Goal: Information Seeking & Learning: Learn about a topic

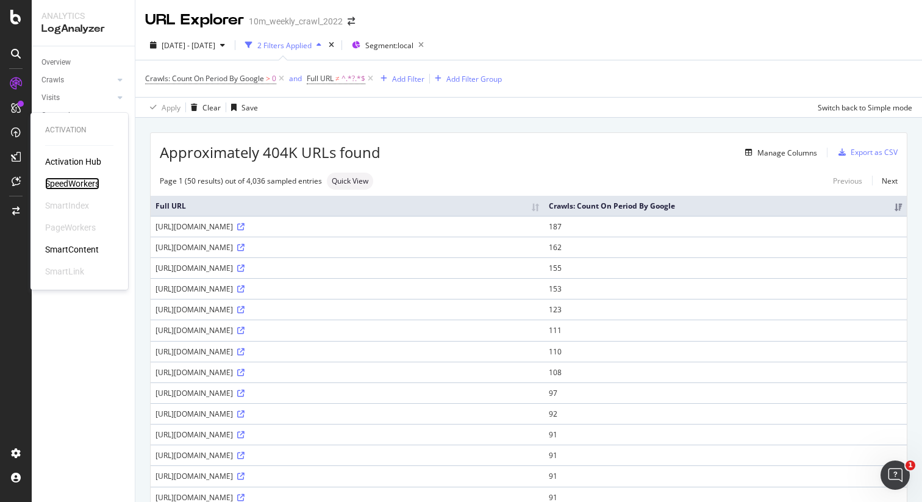
click at [64, 183] on div "SpeedWorkers" at bounding box center [72, 183] width 54 height 12
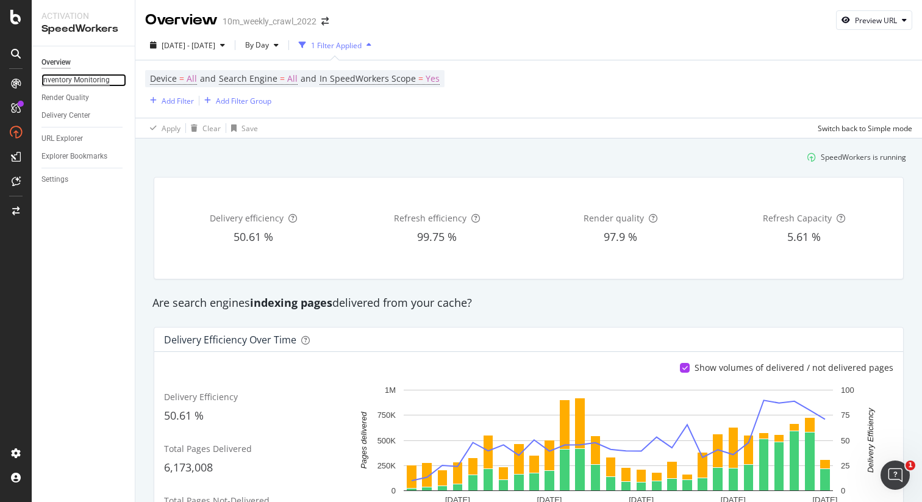
click at [61, 84] on div "Inventory Monitoring" at bounding box center [75, 80] width 68 height 13
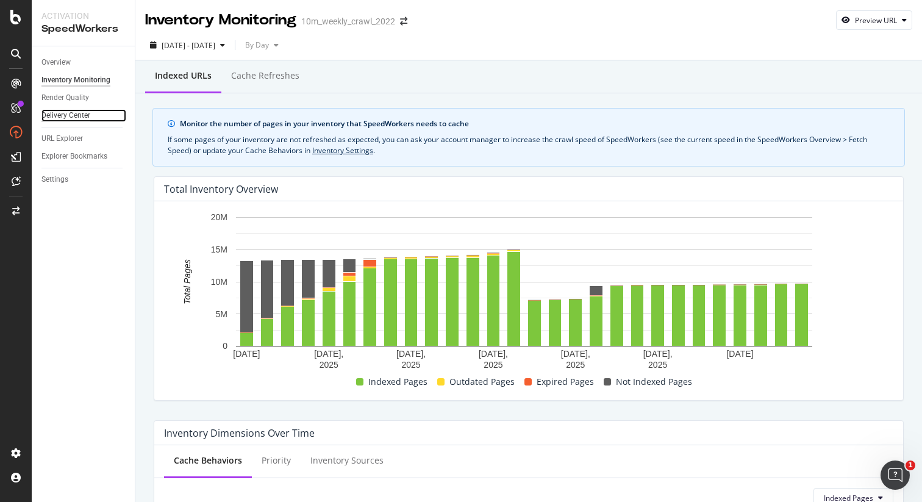
click at [82, 116] on div "Delivery Center" at bounding box center [65, 115] width 49 height 13
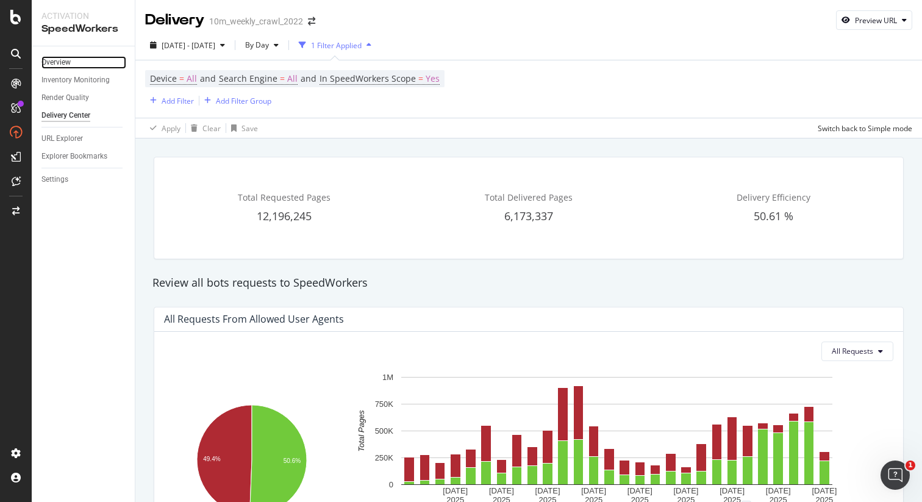
click at [73, 62] on link "Overview" at bounding box center [83, 62] width 85 height 13
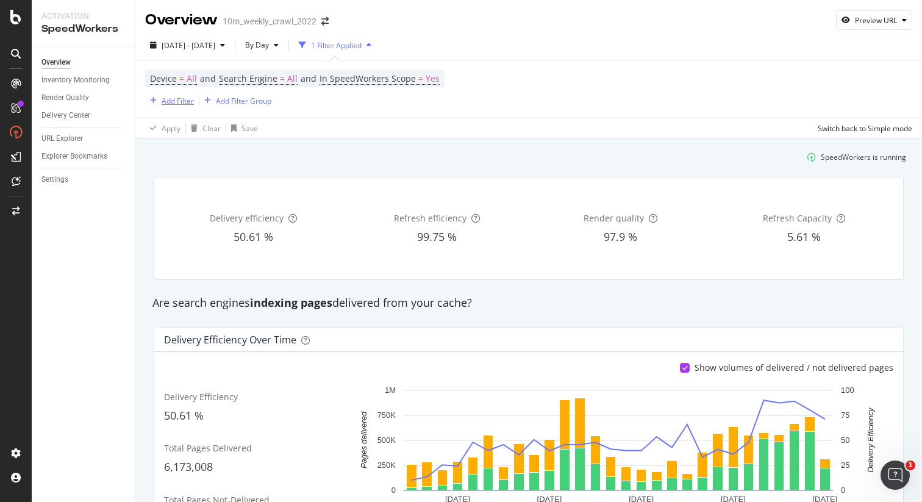
click at [181, 99] on div "Add Filter" at bounding box center [178, 101] width 32 height 10
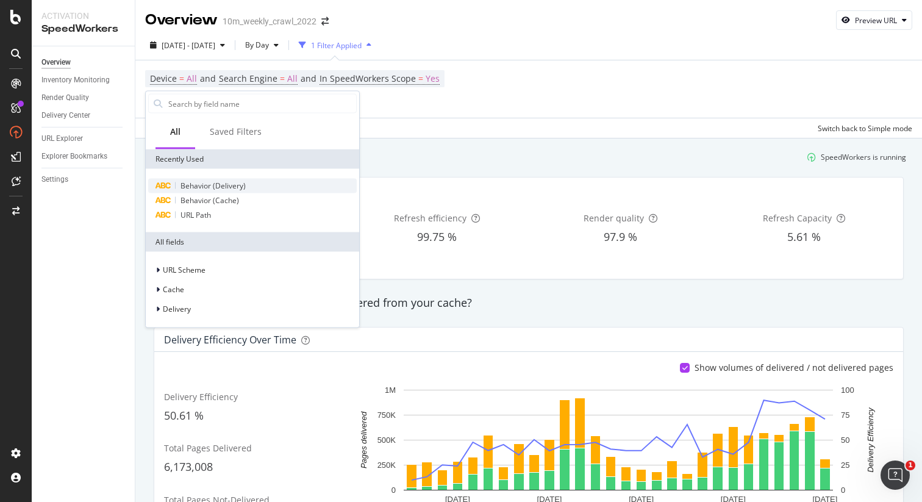
click at [226, 185] on span "Behavior (Delivery)" at bounding box center [212, 185] width 65 height 10
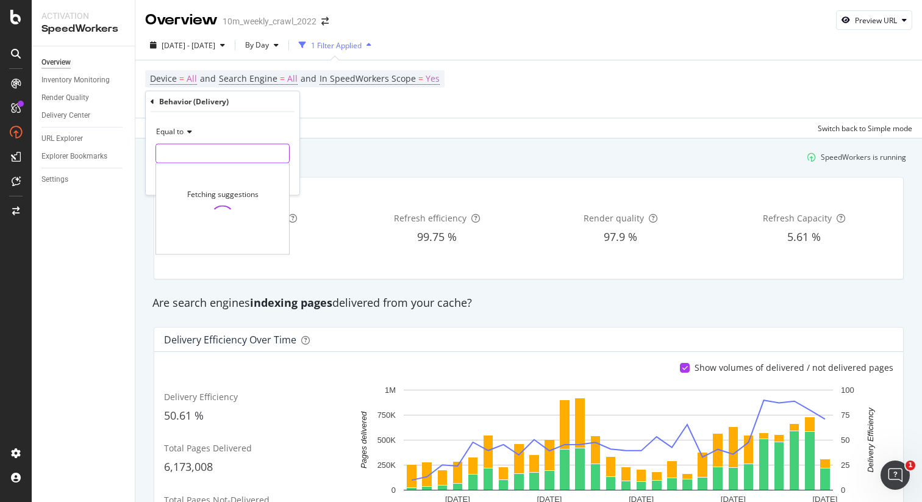
click at [202, 151] on input "text" at bounding box center [222, 154] width 133 height 20
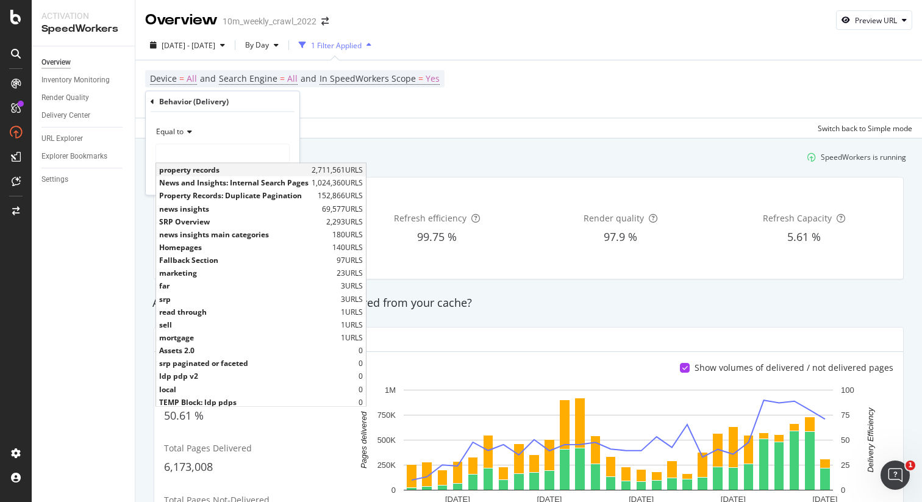
click at [205, 171] on span "property records" at bounding box center [233, 170] width 149 height 10
type input "property records"
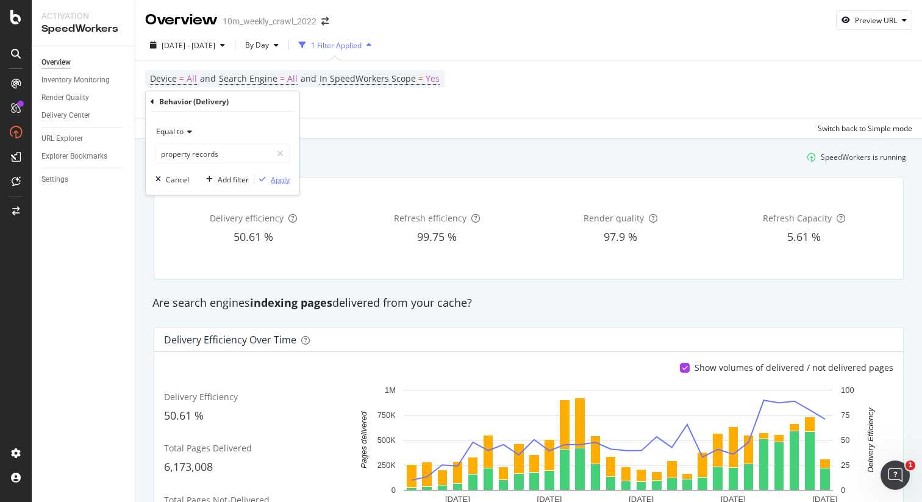
click at [279, 179] on div "Apply" at bounding box center [280, 179] width 19 height 10
